Goal: Navigation & Orientation: Find specific page/section

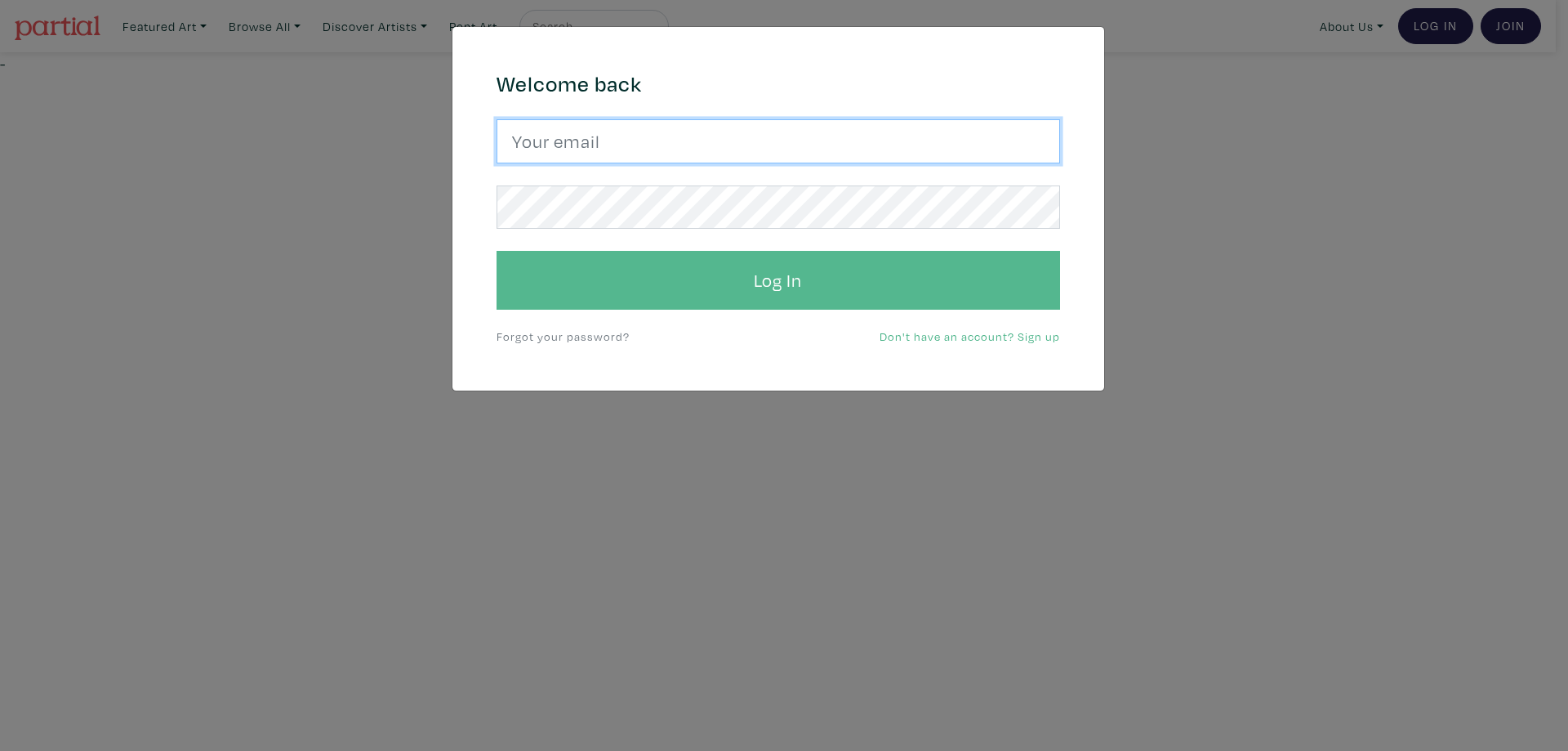
type input "[EMAIL_ADDRESS][DOMAIN_NAME]"
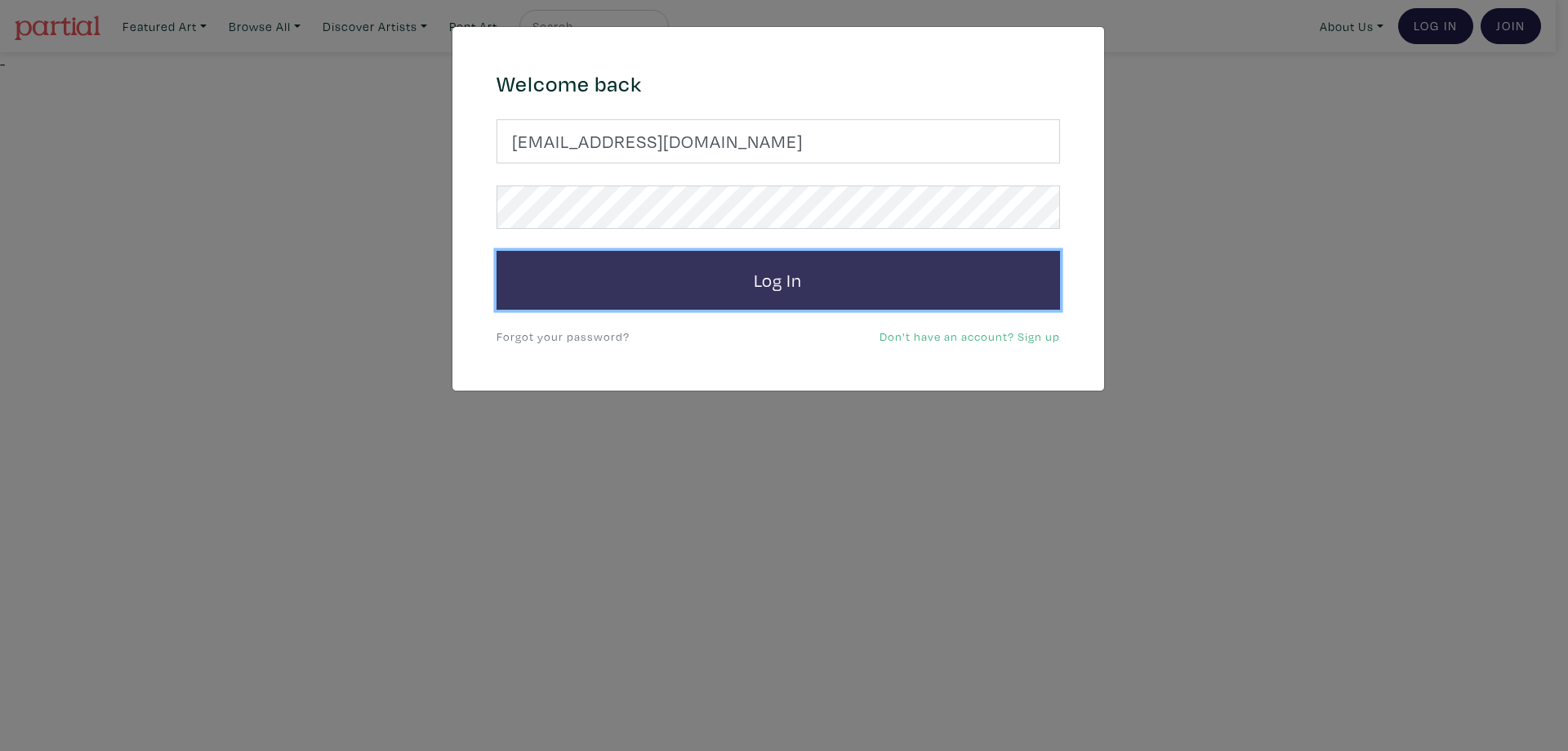
click at [810, 276] on button "Log In" at bounding box center [779, 280] width 563 height 59
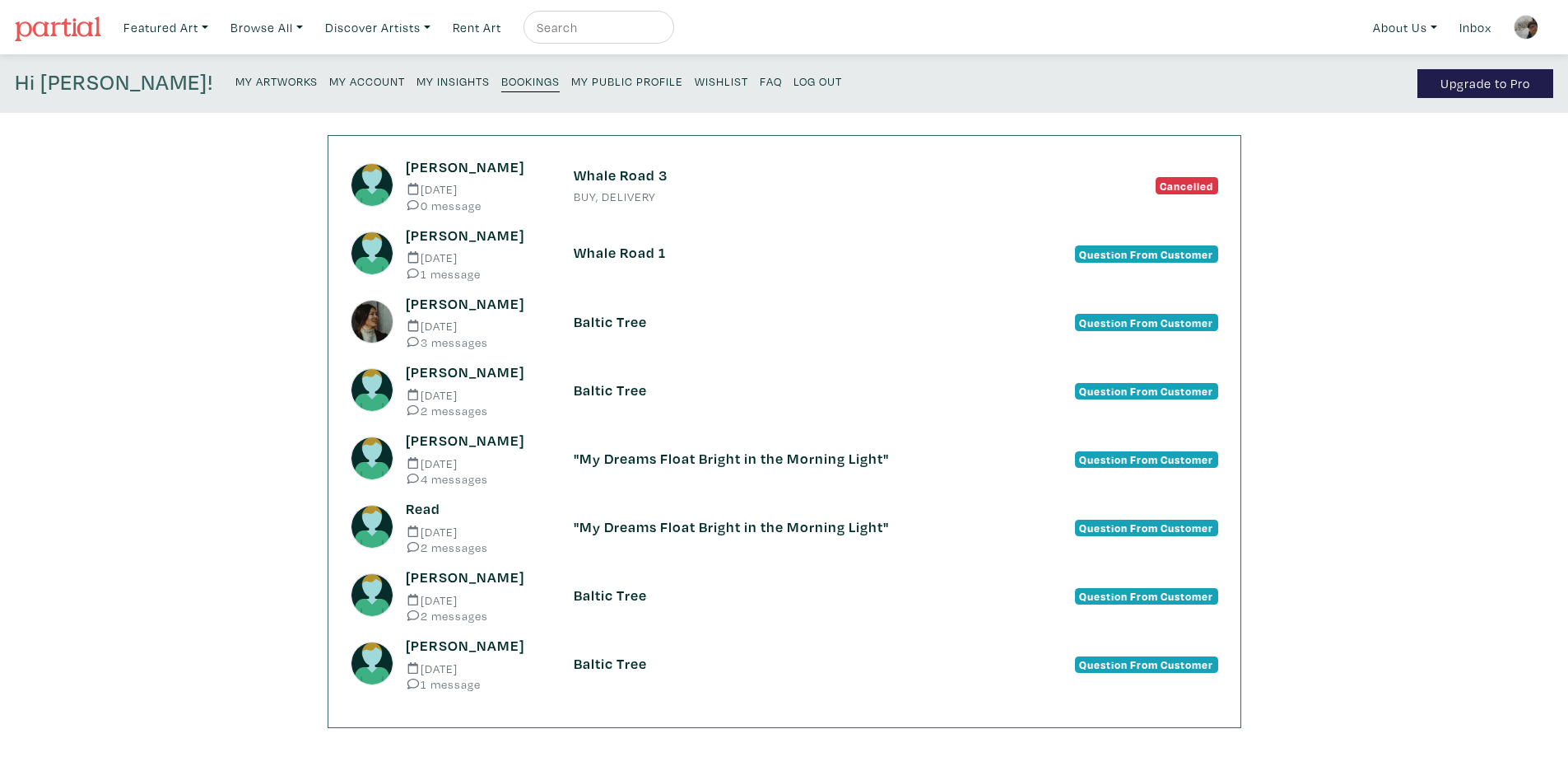
click at [571, 81] on small "My Public Profile" at bounding box center [627, 81] width 112 height 15
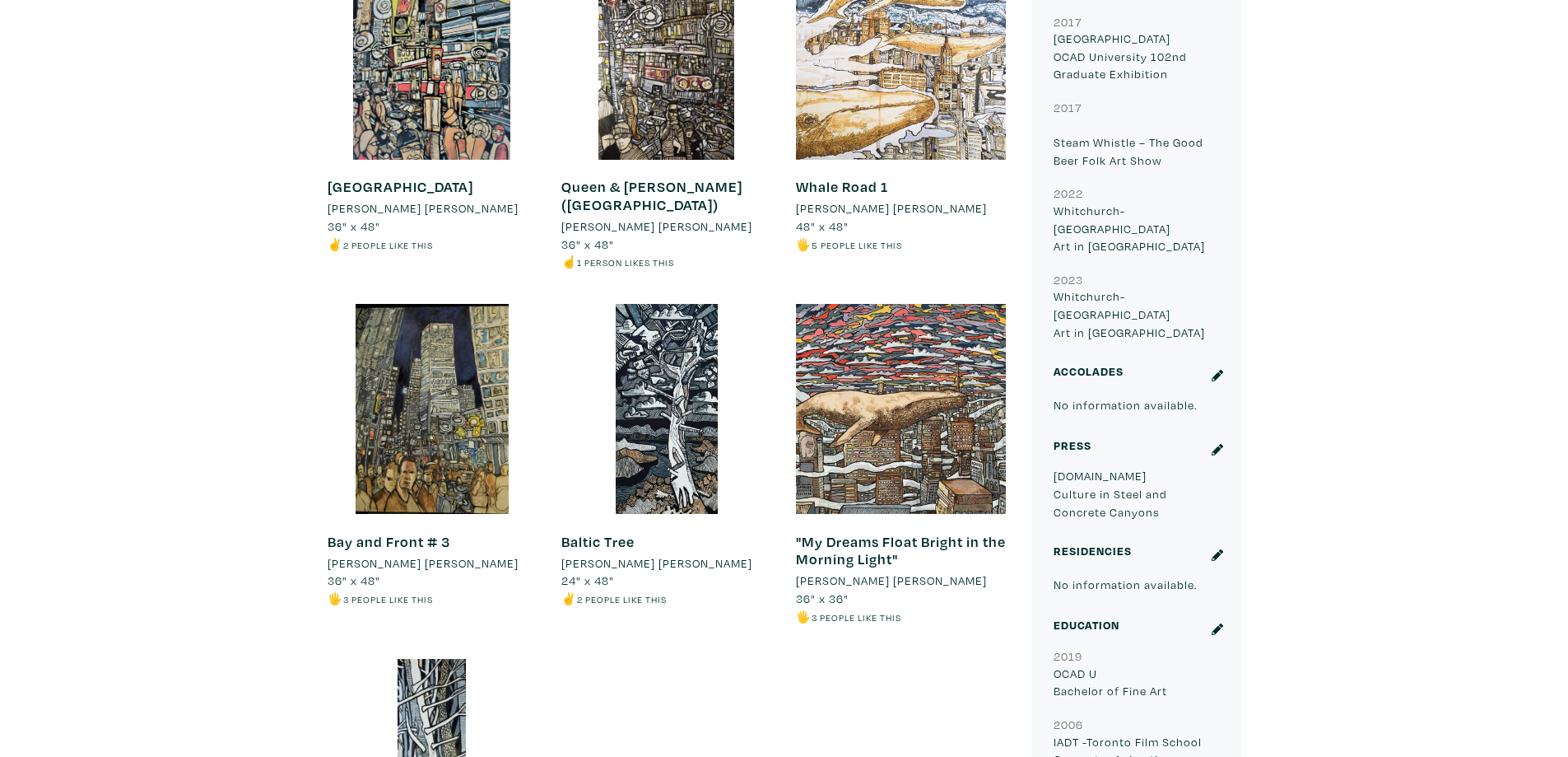
scroll to position [1537, 0]
